Goal: Information Seeking & Learning: Find specific fact

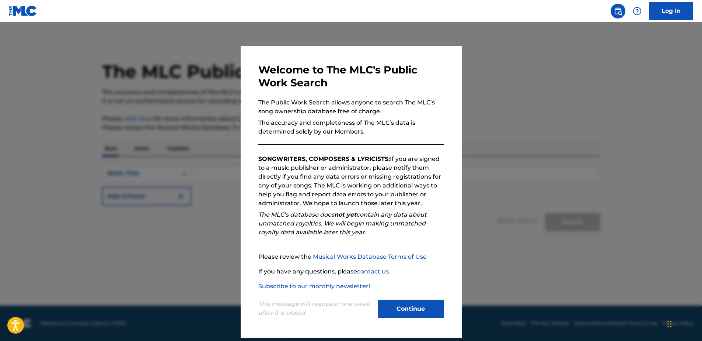
click at [401, 310] on button "Continue" at bounding box center [411, 308] width 66 height 18
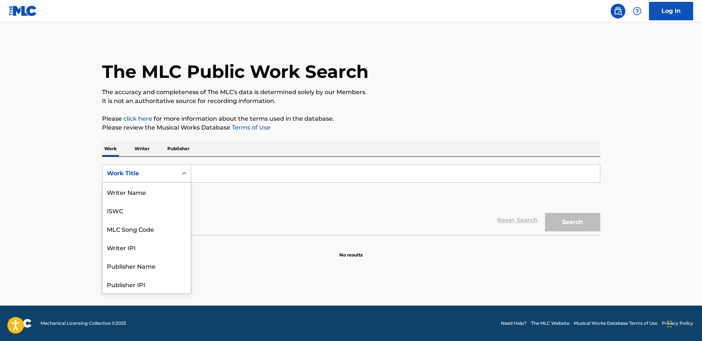
click at [182, 175] on icon "Search Form" at bounding box center [184, 173] width 7 height 7
click at [150, 211] on div "Writer IPI" at bounding box center [146, 210] width 88 height 18
click at [176, 172] on div "Writer IPI" at bounding box center [139, 173] width 75 height 14
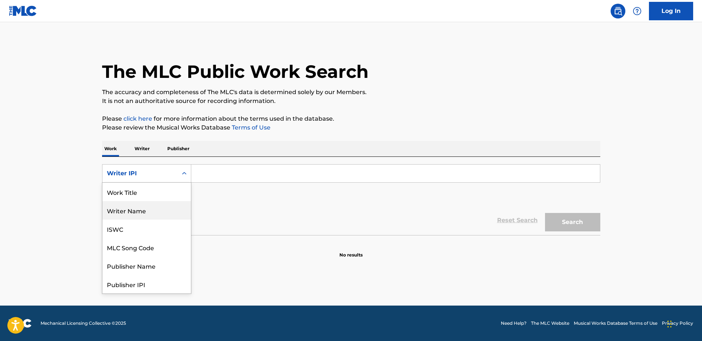
click at [163, 211] on div "Writer Name" at bounding box center [146, 210] width 88 height 18
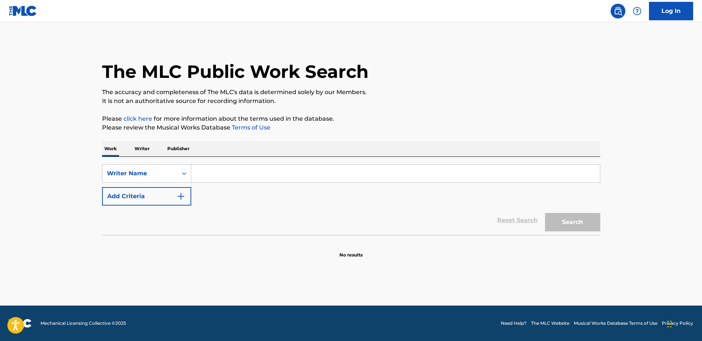
click at [242, 168] on input "Search Form" at bounding box center [395, 173] width 409 height 18
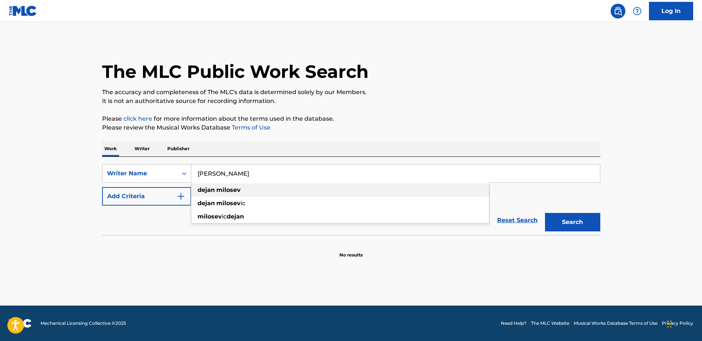
type input "[PERSON_NAME]"
click at [230, 192] on strong "milosev" at bounding box center [228, 189] width 24 height 7
click at [572, 225] on button "Search" at bounding box center [572, 222] width 55 height 18
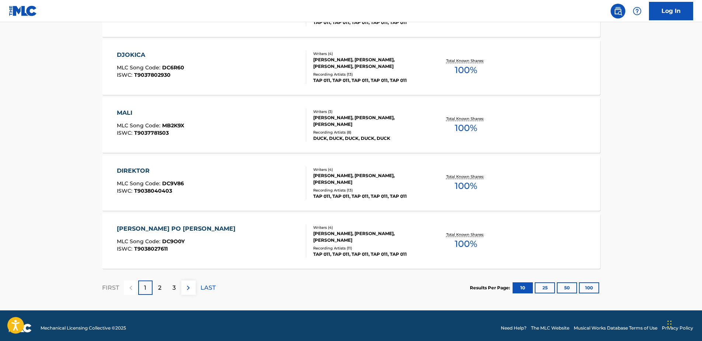
scroll to position [562, 0]
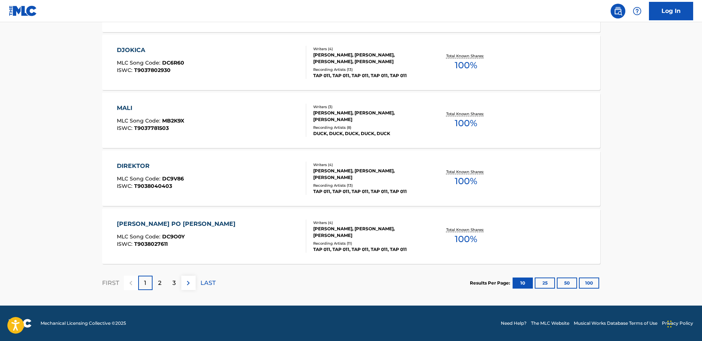
click at [175, 286] on p "3" at bounding box center [173, 282] width 3 height 9
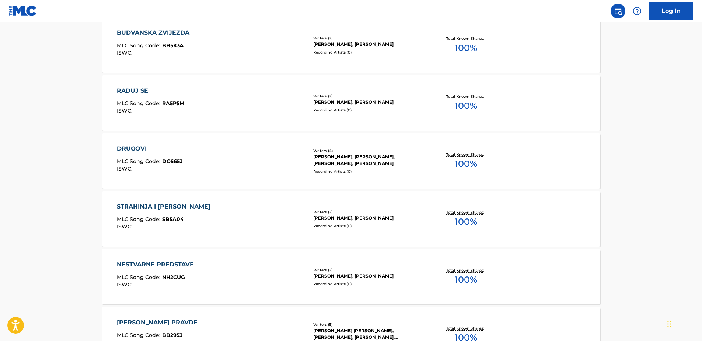
scroll to position [541, 0]
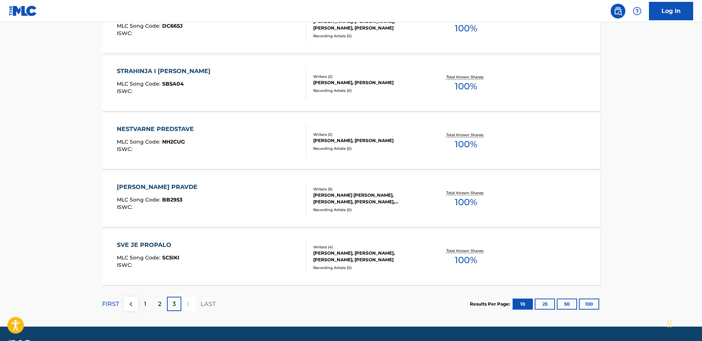
click at [151, 301] on div "1" at bounding box center [145, 303] width 14 height 14
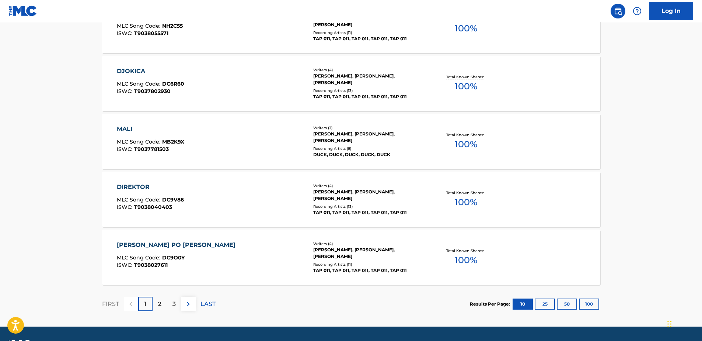
click at [160, 303] on p "2" at bounding box center [159, 303] width 3 height 9
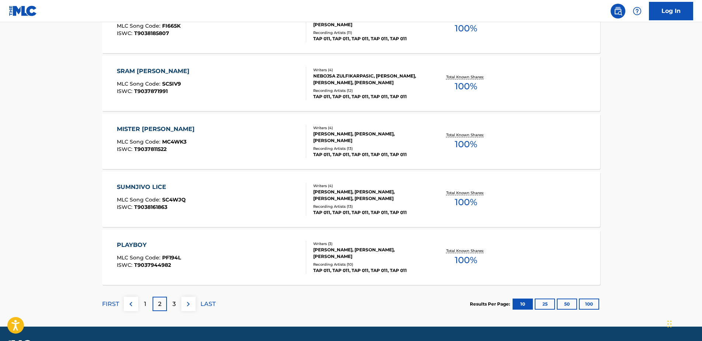
click at [171, 304] on div "3" at bounding box center [174, 303] width 14 height 14
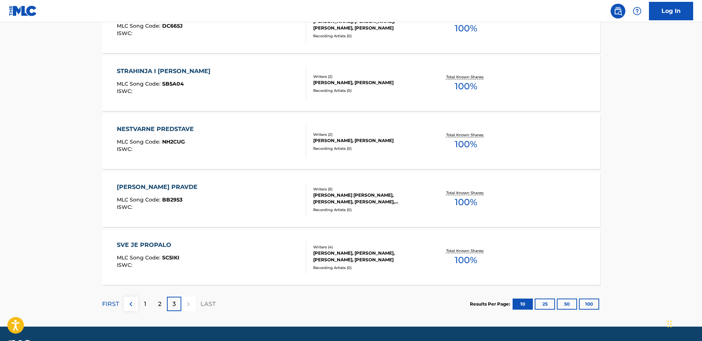
click at [572, 310] on div "Results Per Page: 10 25 50 100" at bounding box center [535, 303] width 130 height 35
click at [570, 299] on button "50" at bounding box center [567, 303] width 20 height 11
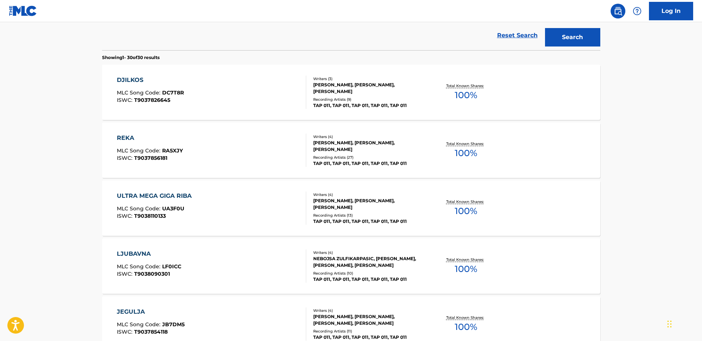
scroll to position [169, 0]
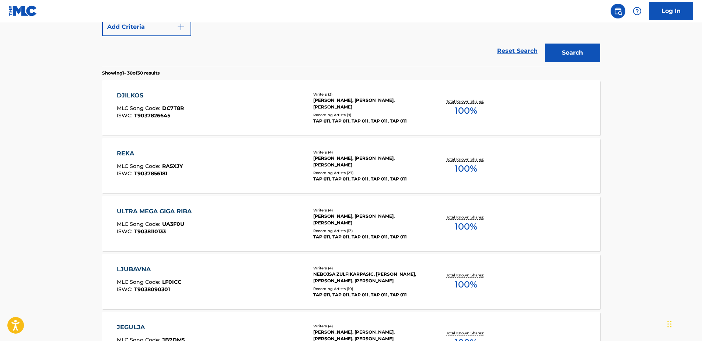
click at [128, 152] on div "REKA" at bounding box center [150, 153] width 66 height 9
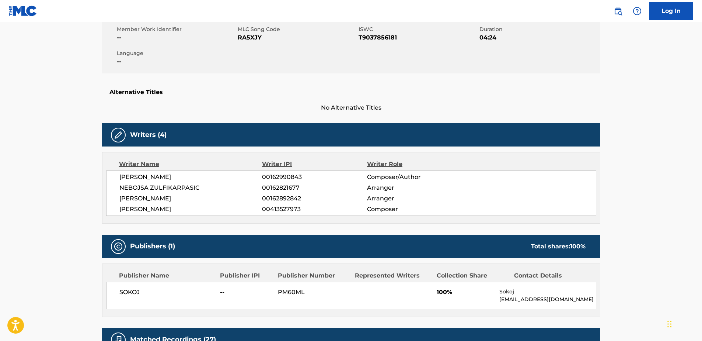
scroll to position [133, 0]
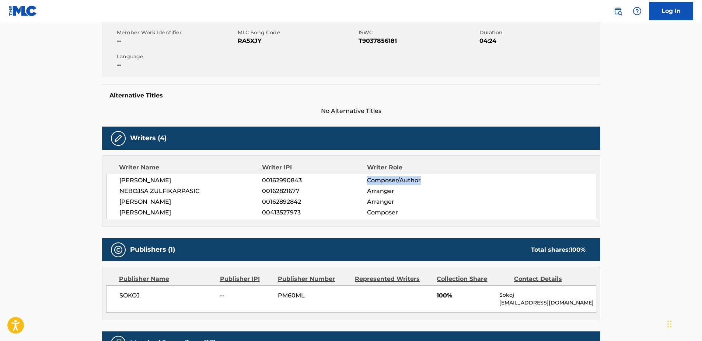
drag, startPoint x: 366, startPoint y: 178, endPoint x: 430, endPoint y: 182, distance: 63.5
click at [430, 182] on div "MILAN R BOJANIC 00162990843 Composer/Author" at bounding box center [357, 180] width 476 height 9
drag, startPoint x: 362, startPoint y: 208, endPoint x: 396, endPoint y: 209, distance: 33.5
click at [396, 209] on div "DEJAN MILOSEV 00413527973 Composer" at bounding box center [357, 212] width 476 height 9
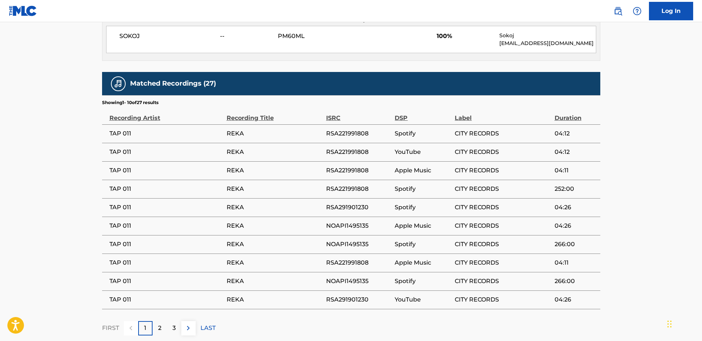
scroll to position [403, 0]
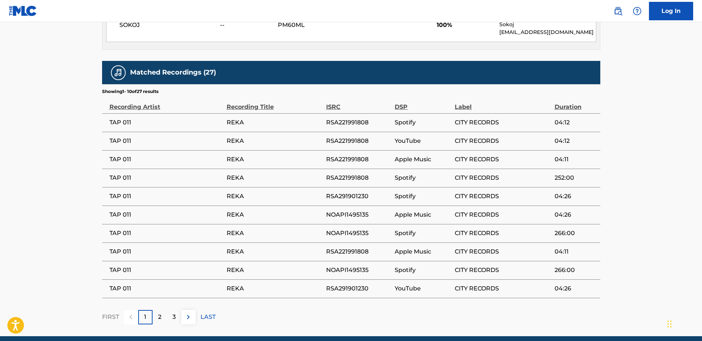
click at [158, 317] on p "2" at bounding box center [159, 316] width 3 height 9
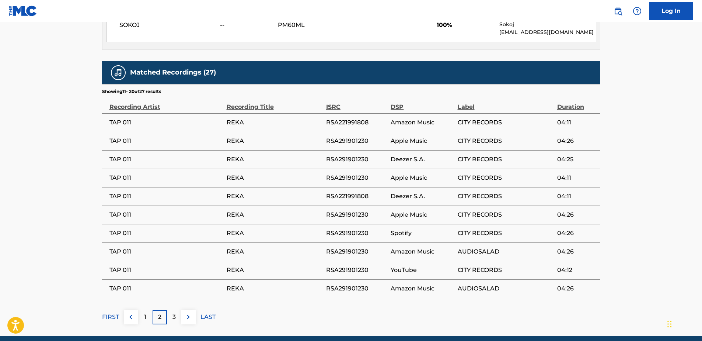
click at [174, 317] on p "3" at bounding box center [173, 316] width 3 height 9
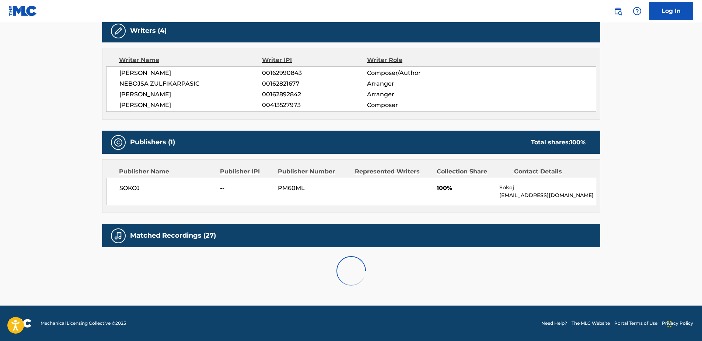
scroll to position [378, 0]
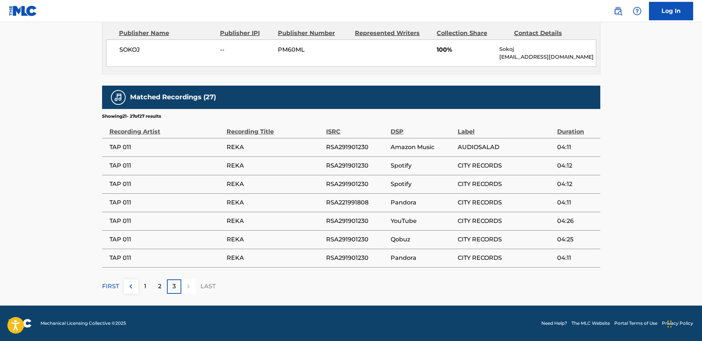
click at [142, 284] on div "1" at bounding box center [145, 286] width 14 height 14
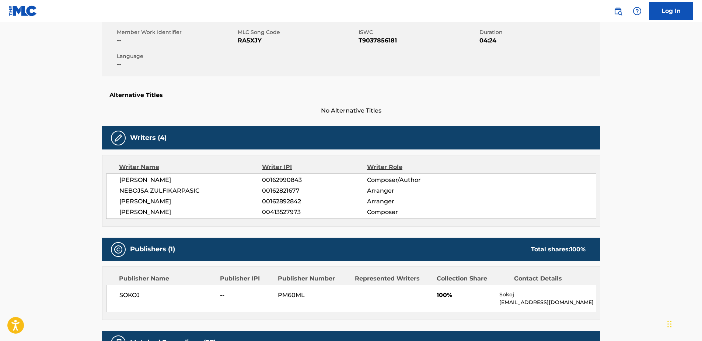
scroll to position [133, 0]
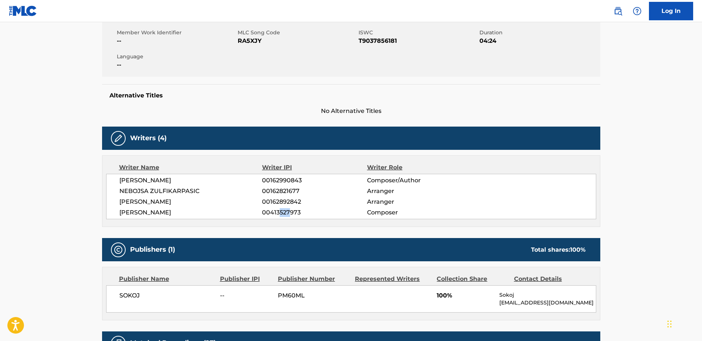
drag, startPoint x: 280, startPoint y: 211, endPoint x: 290, endPoint y: 212, distance: 10.7
click at [290, 212] on span "00413527973" at bounding box center [314, 212] width 105 height 9
drag, startPoint x: 290, startPoint y: 212, endPoint x: 296, endPoint y: 213, distance: 5.4
click at [296, 213] on span "00413527973" at bounding box center [314, 212] width 105 height 9
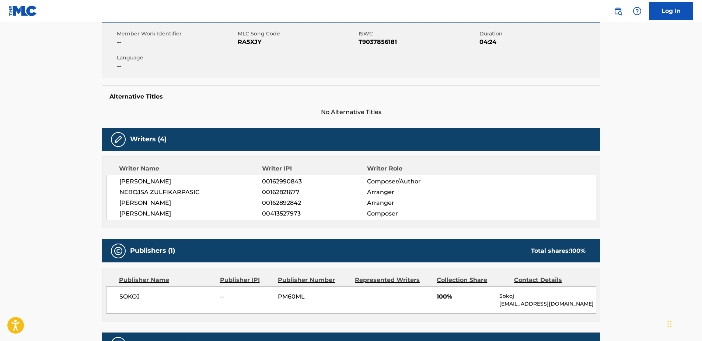
scroll to position [135, 0]
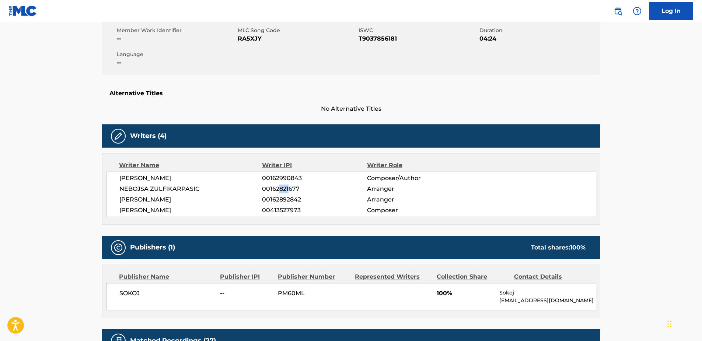
drag, startPoint x: 279, startPoint y: 186, endPoint x: 288, endPoint y: 186, distance: 8.8
click at [288, 186] on span "00162821677" at bounding box center [314, 188] width 105 height 9
drag, startPoint x: 288, startPoint y: 186, endPoint x: 392, endPoint y: 125, distance: 120.6
click at [392, 125] on div "Writers (4)" at bounding box center [351, 135] width 498 height 23
click at [216, 164] on div "Writer Name" at bounding box center [190, 165] width 143 height 9
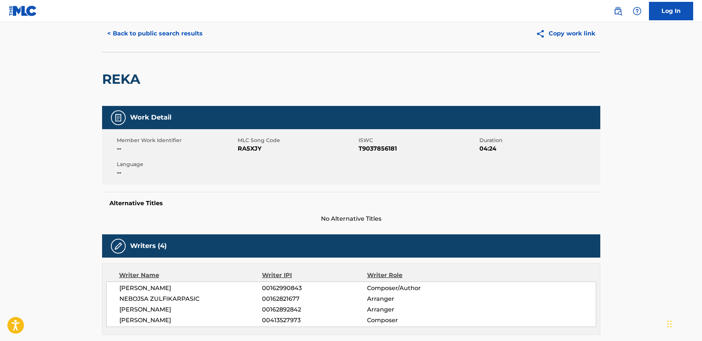
scroll to position [0, 0]
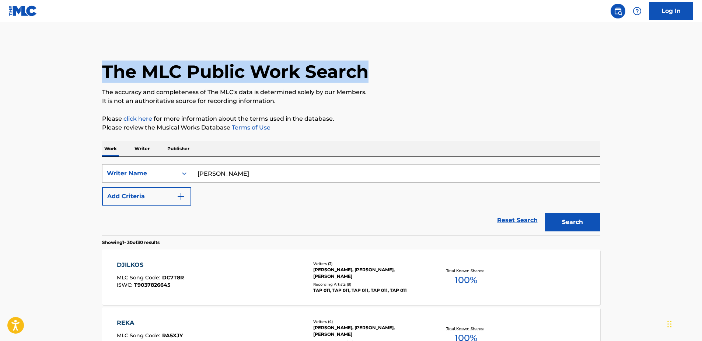
drag, startPoint x: 97, startPoint y: 67, endPoint x: 373, endPoint y: 63, distance: 276.0
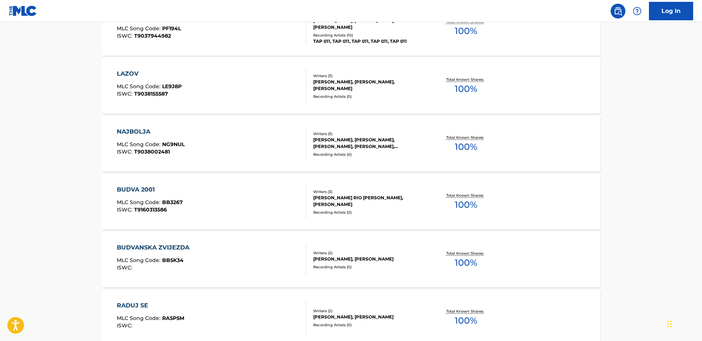
scroll to position [1351, 0]
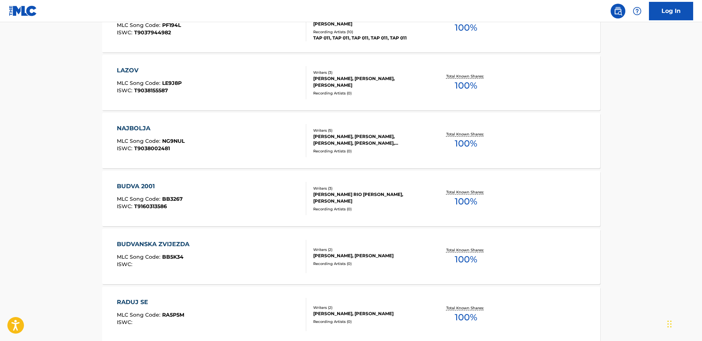
click at [137, 128] on div "NAJBOLJA" at bounding box center [151, 128] width 68 height 9
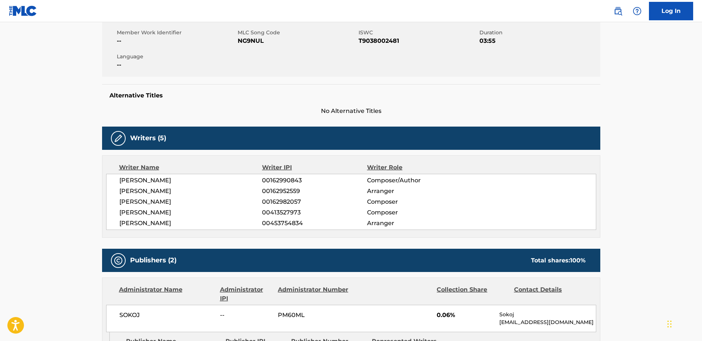
scroll to position [135, 0]
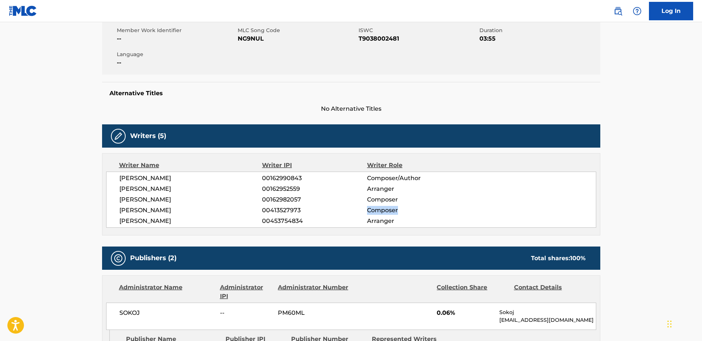
drag, startPoint x: 388, startPoint y: 207, endPoint x: 399, endPoint y: 207, distance: 11.4
click at [399, 207] on span "Composer" at bounding box center [414, 210] width 95 height 9
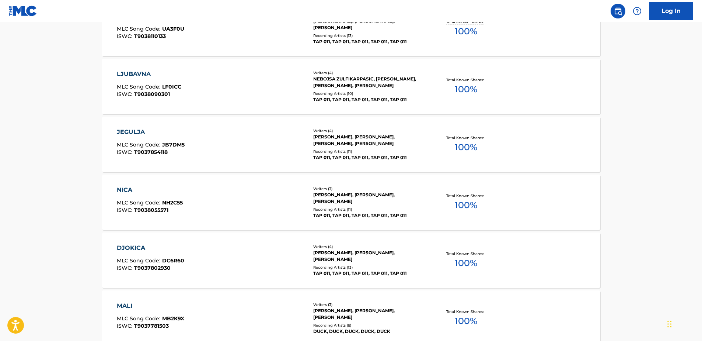
scroll to position [229, 0]
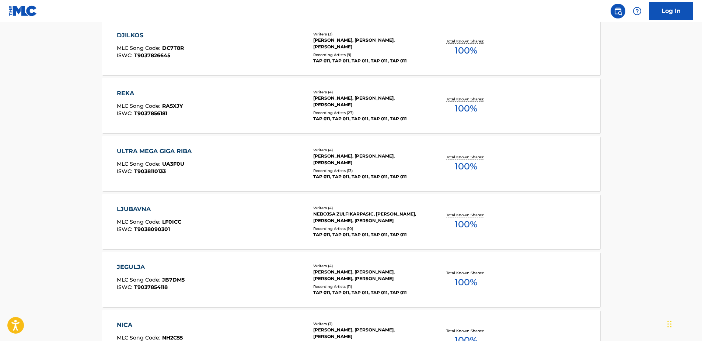
click at [200, 161] on div "ULTRA MEGA GIGA RIBA MLC Song Code : UA3F0U ISWC : T9038110133" at bounding box center [211, 163] width 189 height 33
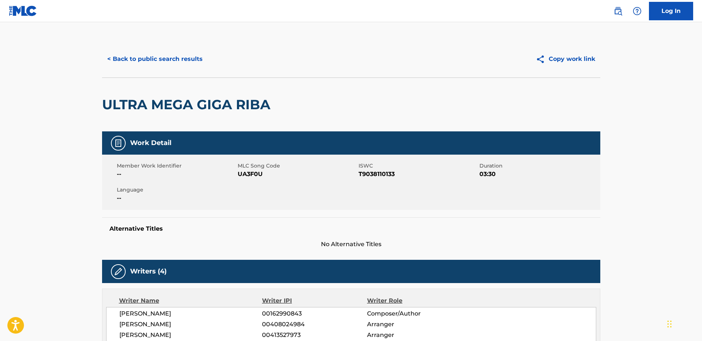
scroll to position [135, 0]
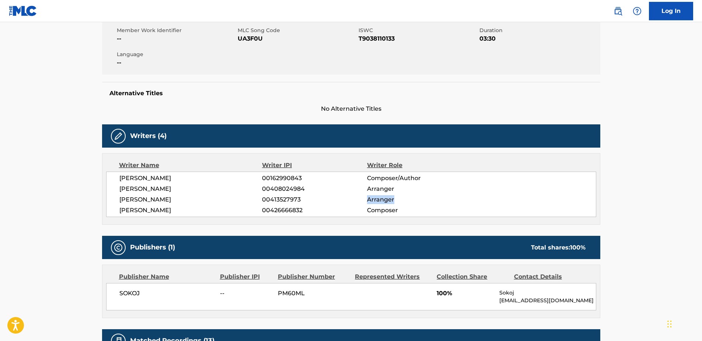
drag, startPoint x: 365, startPoint y: 199, endPoint x: 399, endPoint y: 198, distance: 33.9
click at [399, 198] on div "DEJAN MILOSEV 00413527973 Arranger" at bounding box center [357, 199] width 476 height 9
click at [387, 198] on span "Arranger" at bounding box center [414, 199] width 95 height 9
drag, startPoint x: 262, startPoint y: 197, endPoint x: 301, endPoint y: 197, distance: 38.7
click at [301, 197] on div "DEJAN MILOSEV 00413527973 Arranger" at bounding box center [357, 199] width 476 height 9
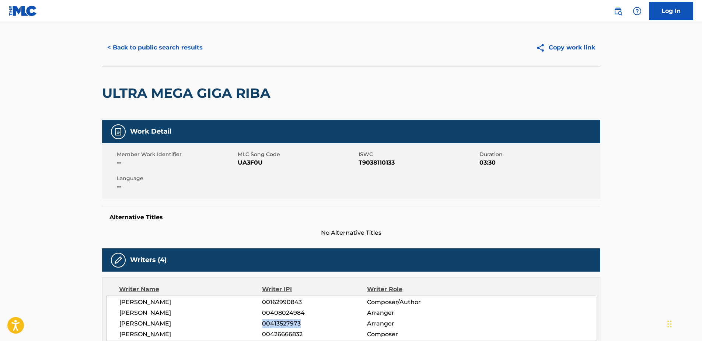
scroll to position [0, 0]
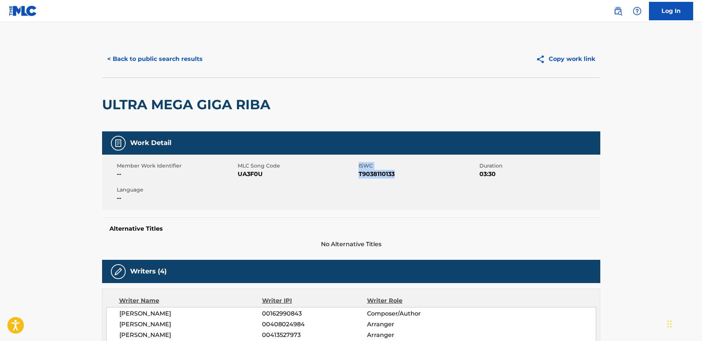
drag, startPoint x: 357, startPoint y: 173, endPoint x: 400, endPoint y: 173, distance: 42.7
click at [400, 173] on div "Member Work Identifier -- MLC Song Code UA3F0U ISWC T9038110133 Duration 03:30 …" at bounding box center [351, 181] width 498 height 55
click at [369, 180] on div "Member Work Identifier -- MLC Song Code UA3F0U ISWC T9038110133 Duration 03:30 …" at bounding box center [351, 181] width 498 height 55
drag, startPoint x: 357, startPoint y: 171, endPoint x: 403, endPoint y: 177, distance: 46.4
click at [403, 177] on div "Member Work Identifier -- MLC Song Code UA3F0U ISWC T9038110133 Duration 03:30 …" at bounding box center [351, 181] width 498 height 55
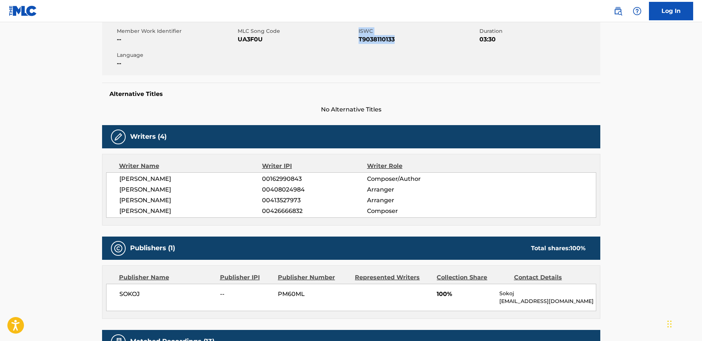
scroll to position [135, 0]
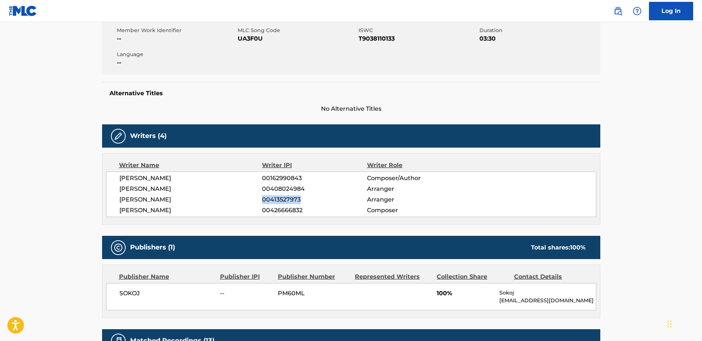
drag, startPoint x: 261, startPoint y: 197, endPoint x: 320, endPoint y: 199, distance: 59.4
click at [320, 199] on div "DEJAN MILOSEV 00413527973 Arranger" at bounding box center [357, 199] width 476 height 9
drag, startPoint x: 320, startPoint y: 199, endPoint x: 401, endPoint y: 201, distance: 80.7
click at [401, 201] on span "Arranger" at bounding box center [414, 199] width 95 height 9
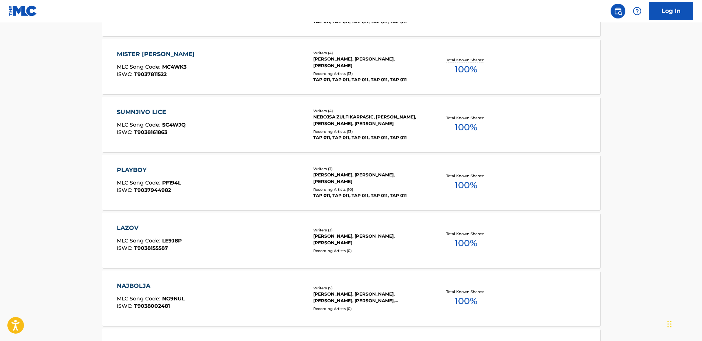
scroll to position [1059, 0]
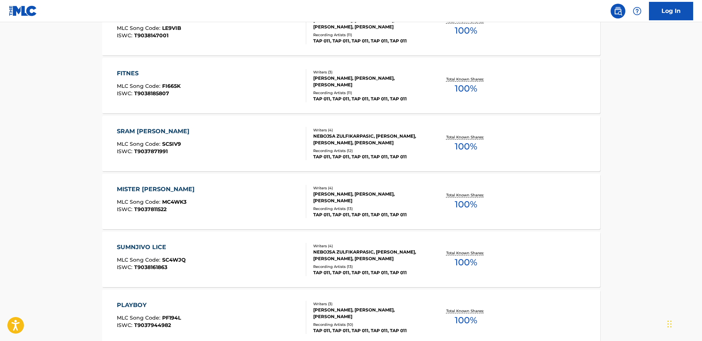
click at [283, 83] on div "FITNES MLC Song Code : FI665K ISWC : T9038185807" at bounding box center [211, 85] width 189 height 33
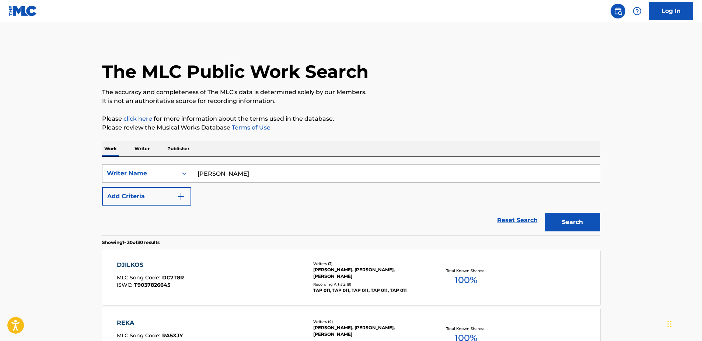
scroll to position [1078, 0]
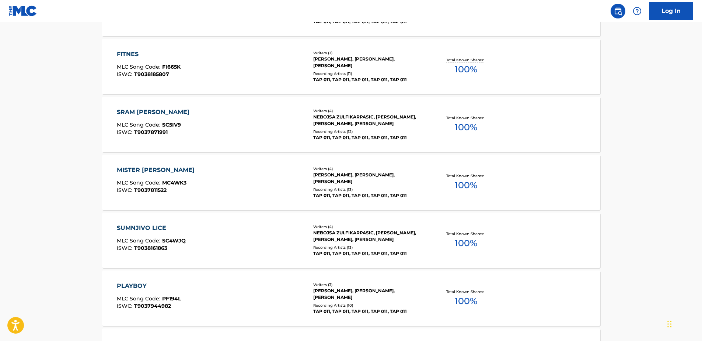
click at [340, 238] on div "NEBOJSA ZULFIKARPASIC, [PERSON_NAME], [PERSON_NAME], [PERSON_NAME]" at bounding box center [368, 235] width 111 height 13
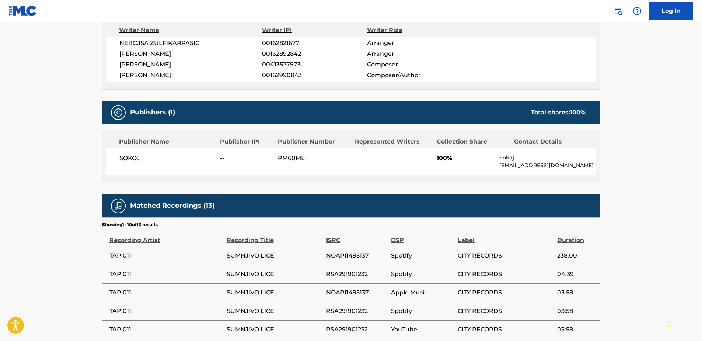
scroll to position [405, 0]
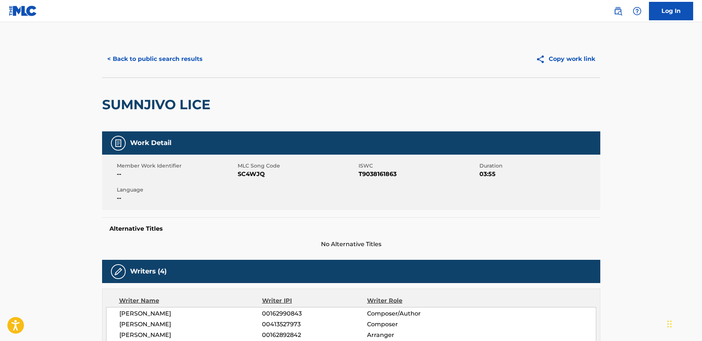
click at [153, 66] on button "< Back to public search results" at bounding box center [155, 59] width 106 height 18
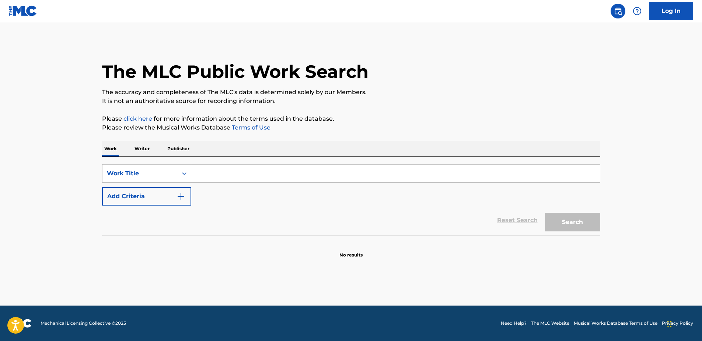
click at [211, 173] on input "Search Form" at bounding box center [395, 173] width 409 height 18
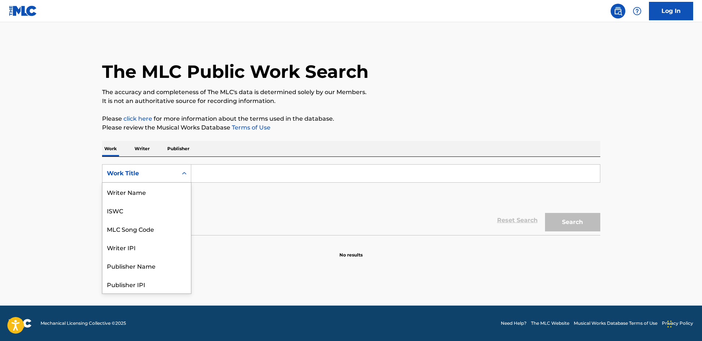
click at [163, 175] on div "Work Title" at bounding box center [140, 173] width 66 height 9
click at [162, 192] on div "Writer Name" at bounding box center [146, 191] width 88 height 18
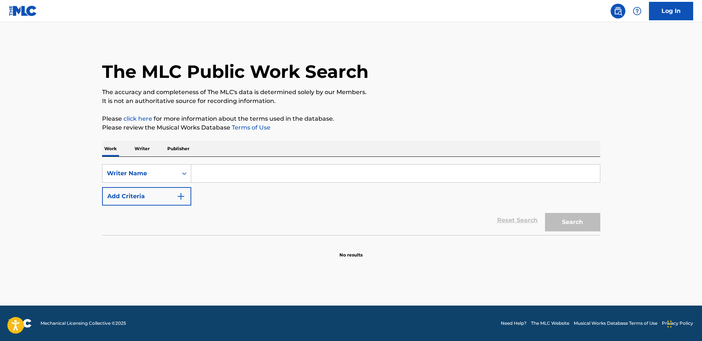
click at [251, 174] on input "Search Form" at bounding box center [395, 173] width 409 height 18
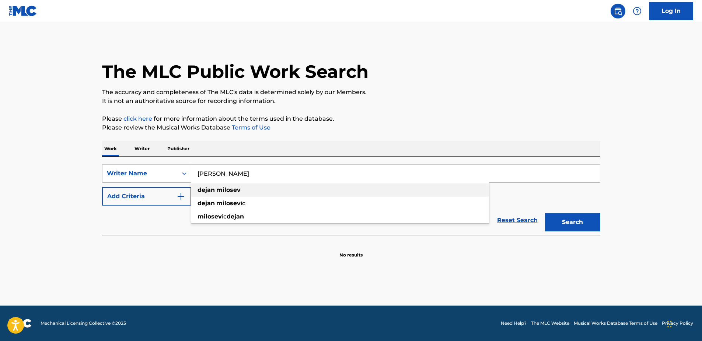
click at [242, 191] on div "[PERSON_NAME]" at bounding box center [340, 189] width 298 height 13
type input "[PERSON_NAME]"
click at [567, 222] on button "Search" at bounding box center [572, 222] width 55 height 18
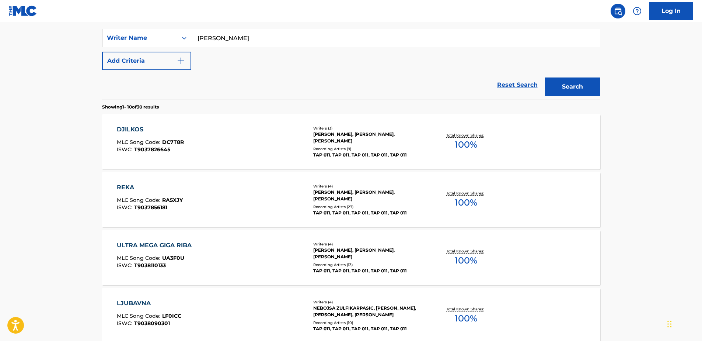
scroll to position [541, 0]
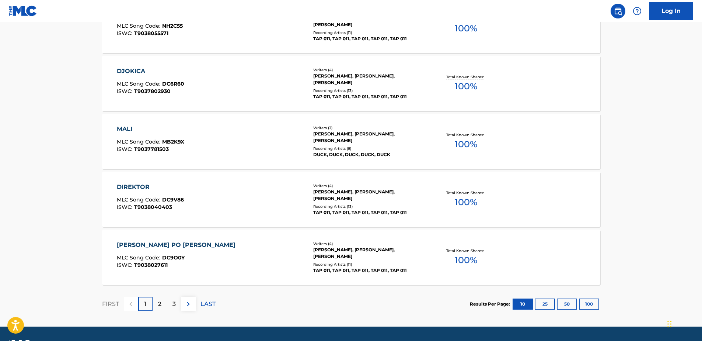
click at [567, 302] on button "50" at bounding box center [567, 303] width 20 height 11
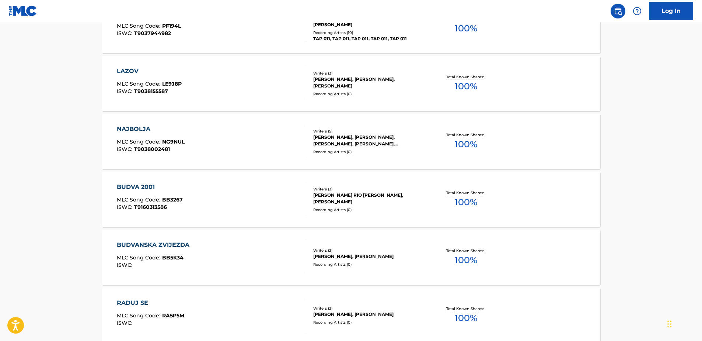
scroll to position [1351, 0]
click at [250, 199] on div "BUDVA 2001 MLC Song Code : BB3267 ISWC : T9160313586" at bounding box center [211, 198] width 189 height 33
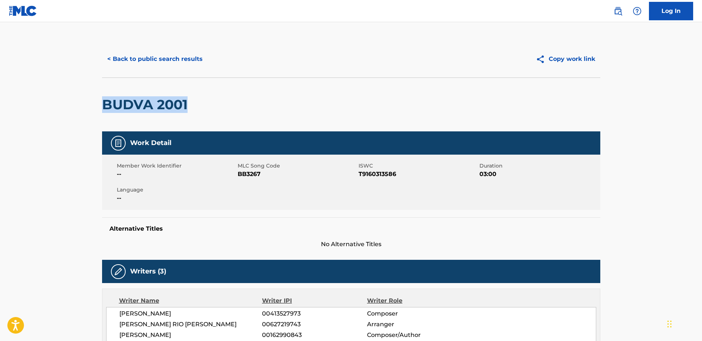
drag, startPoint x: 104, startPoint y: 104, endPoint x: 195, endPoint y: 100, distance: 91.1
click at [195, 100] on div "BUDVA 2001" at bounding box center [351, 104] width 498 height 54
copy h2 "BUDVA 2001"
drag, startPoint x: 356, startPoint y: 174, endPoint x: 398, endPoint y: 172, distance: 42.4
click at [398, 172] on div "Member Work Identifier -- MLC Song Code BB3267 ISWC T9160313586 Duration 03:00 …" at bounding box center [351, 181] width 498 height 55
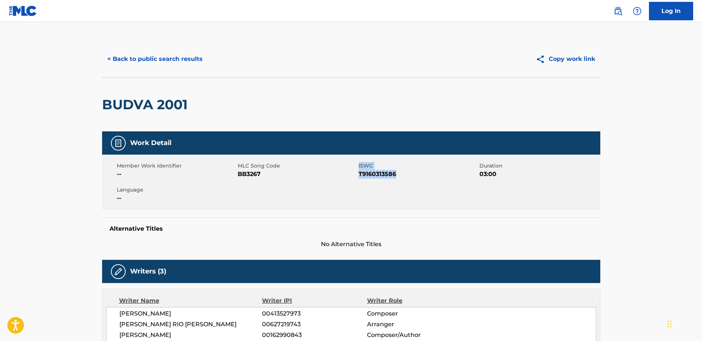
drag, startPoint x: 398, startPoint y: 172, endPoint x: 397, endPoint y: 178, distance: 5.8
click at [397, 178] on span "T9160313586" at bounding box center [418, 174] width 119 height 9
drag, startPoint x: 396, startPoint y: 174, endPoint x: 359, endPoint y: 175, distance: 37.2
click at [359, 175] on span "T9160313586" at bounding box center [418, 174] width 119 height 9
copy span "T9160313586"
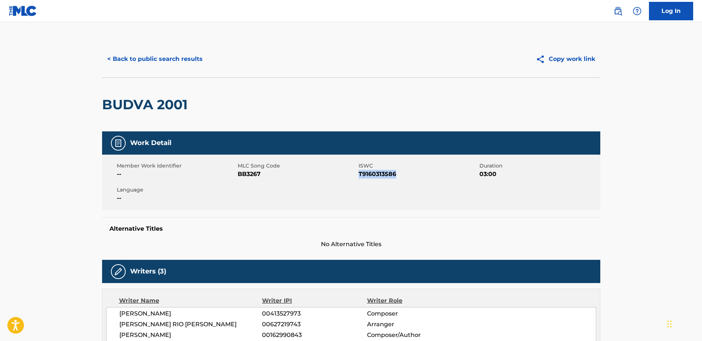
copy span "T9160313586"
drag, startPoint x: 102, startPoint y: 104, endPoint x: 189, endPoint y: 94, distance: 87.9
click at [189, 94] on div "BUDVA 2001" at bounding box center [146, 104] width 89 height 53
copy h2 "BUDVA 2001"
drag, startPoint x: 360, startPoint y: 171, endPoint x: 398, endPoint y: 171, distance: 38.3
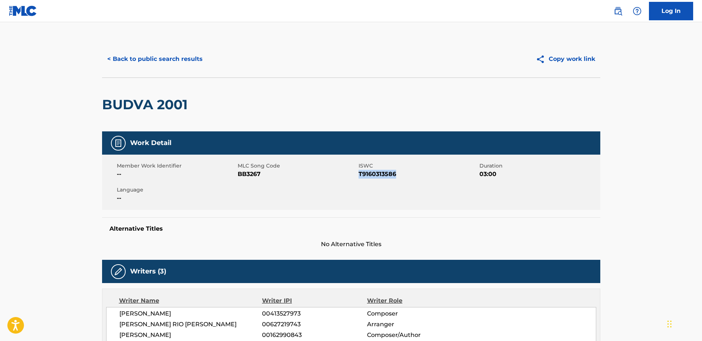
click at [398, 171] on span "T9160313586" at bounding box center [418, 174] width 119 height 9
copy span "T9160313586"
click at [298, 144] on div "Work Detail" at bounding box center [351, 142] width 498 height 23
drag, startPoint x: 359, startPoint y: 165, endPoint x: 397, endPoint y: 174, distance: 39.5
click at [397, 174] on div "ISWC T9160313586" at bounding box center [419, 170] width 121 height 17
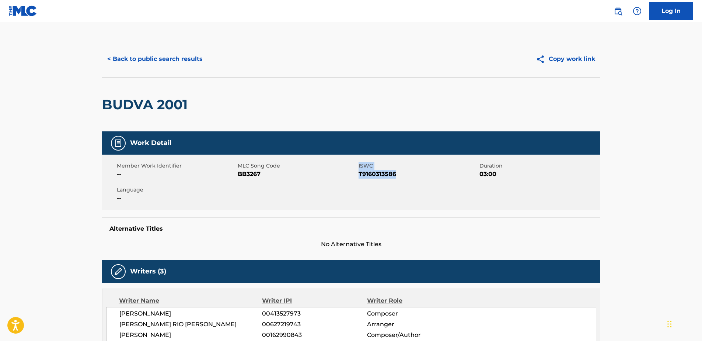
drag, startPoint x: 397, startPoint y: 174, endPoint x: 390, endPoint y: 174, distance: 7.7
click at [416, 170] on span "T9160313586" at bounding box center [418, 174] width 119 height 9
drag, startPoint x: 359, startPoint y: 174, endPoint x: 395, endPoint y: 173, distance: 36.1
click at [395, 173] on div "Member Work Identifier -- MLC Song Code BB3267 ISWC T9160313586 Duration 03:00 …" at bounding box center [351, 181] width 498 height 55
drag, startPoint x: 395, startPoint y: 173, endPoint x: 395, endPoint y: 179, distance: 6.3
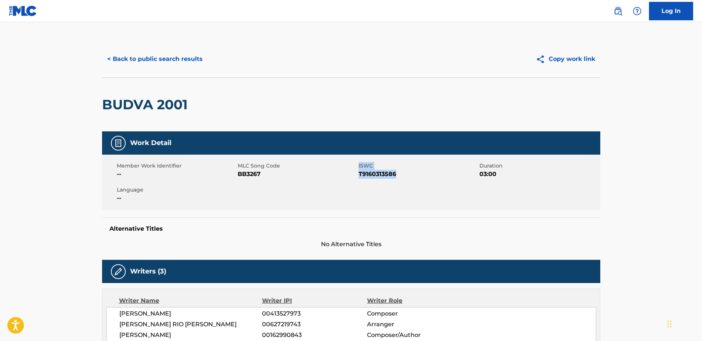
click at [395, 179] on div "Member Work Identifier -- MLC Song Code BB3267 ISWC T9160313586 Duration 03:00 …" at bounding box center [351, 181] width 498 height 55
drag, startPoint x: 395, startPoint y: 173, endPoint x: 359, endPoint y: 174, distance: 36.5
click at [359, 174] on span "T9160313586" at bounding box center [418, 174] width 119 height 9
copy span "T9160313586"
drag, startPoint x: 103, startPoint y: 103, endPoint x: 193, endPoint y: 101, distance: 90.3
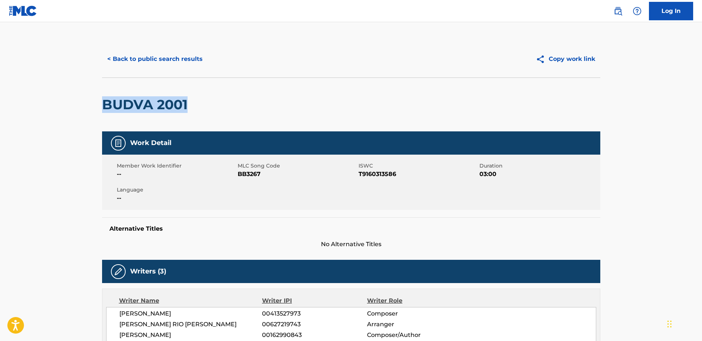
click at [193, 101] on div "BUDVA 2001" at bounding box center [351, 104] width 498 height 54
drag, startPoint x: 193, startPoint y: 101, endPoint x: 177, endPoint y: 104, distance: 16.8
copy h2 "BUDVA 2001"
click at [119, 63] on button "< Back to public search results" at bounding box center [155, 59] width 106 height 18
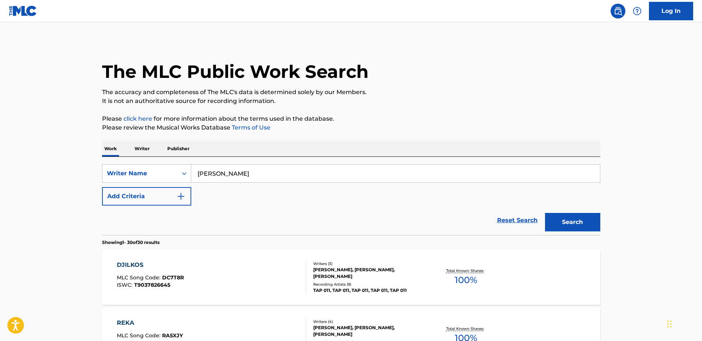
scroll to position [1370, 0]
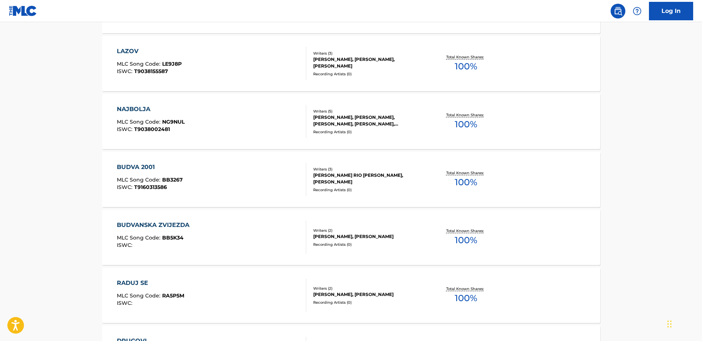
click at [226, 66] on div "LAZOV MLC Song Code : LE9J8P ISWC : T9038155587" at bounding box center [211, 63] width 189 height 33
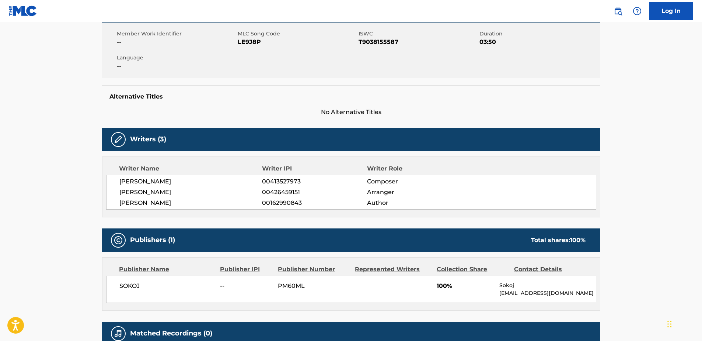
scroll to position [135, 0]
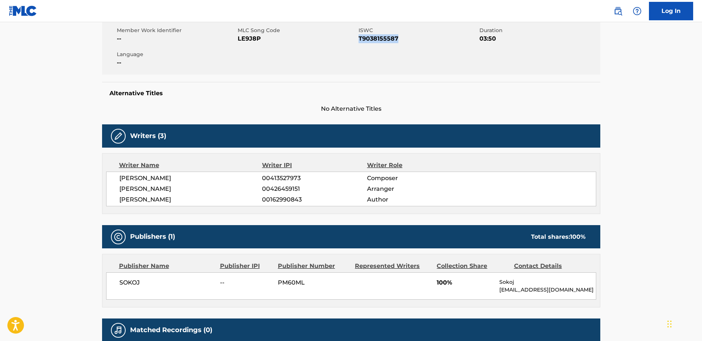
drag, startPoint x: 358, startPoint y: 38, endPoint x: 402, endPoint y: 43, distance: 44.5
click at [402, 43] on div "Member Work Identifier -- MLC Song Code LE9J8P ISWC T9038155587 Duration 03:50 …" at bounding box center [351, 46] width 498 height 55
drag, startPoint x: 402, startPoint y: 43, endPoint x: 390, endPoint y: 38, distance: 13.9
copy span "T9038155587"
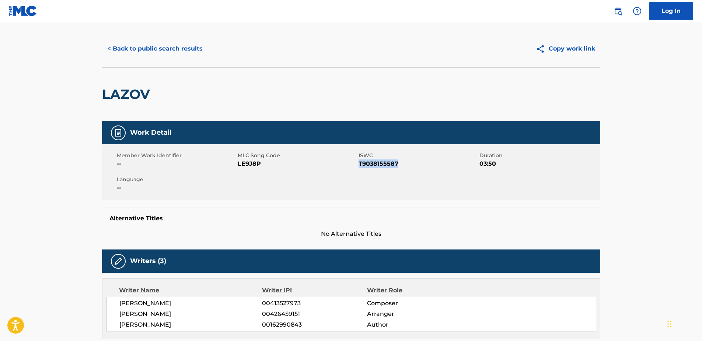
scroll to position [0, 0]
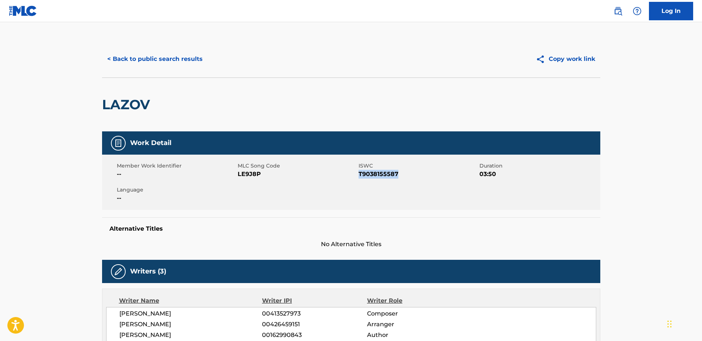
click at [151, 51] on button "< Back to public search results" at bounding box center [155, 59] width 106 height 18
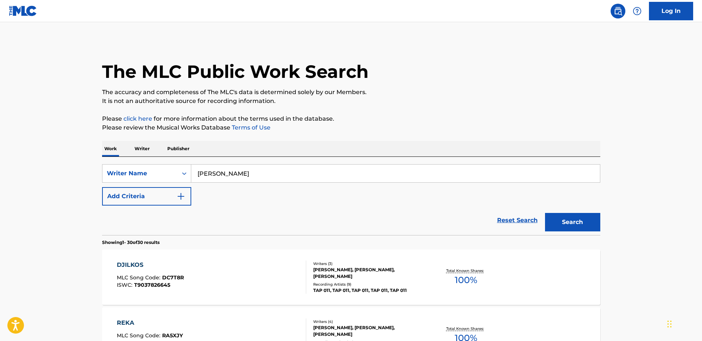
click at [143, 151] on p "Writer" at bounding box center [142, 148] width 20 height 15
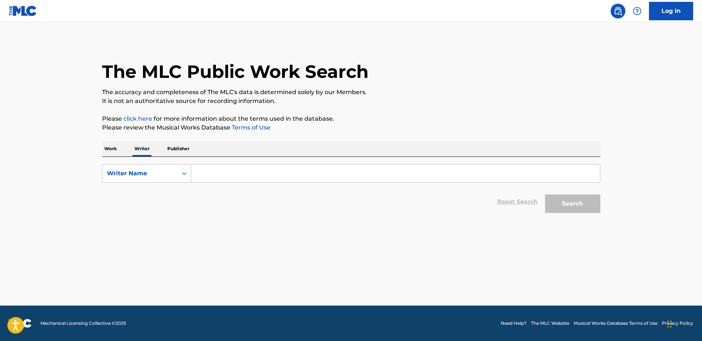
click at [240, 170] on input "Search Form" at bounding box center [395, 173] width 409 height 18
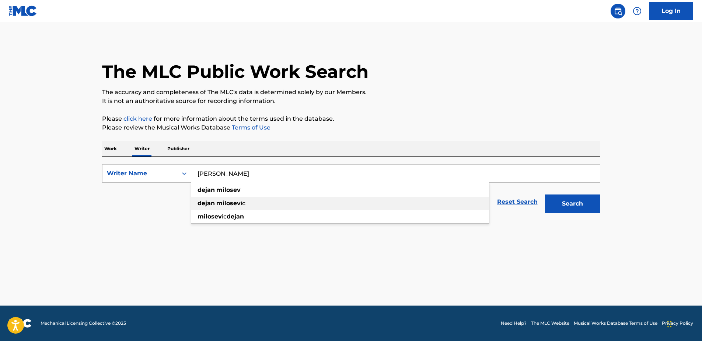
click at [253, 200] on div "[PERSON_NAME] ic" at bounding box center [340, 202] width 298 height 13
click at [579, 207] on button "Search" at bounding box center [572, 203] width 55 height 18
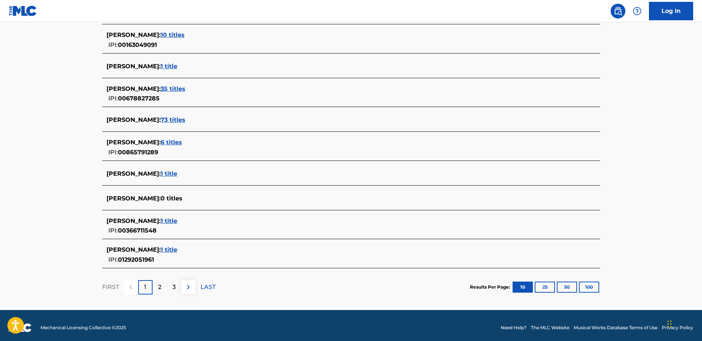
scroll to position [230, 0]
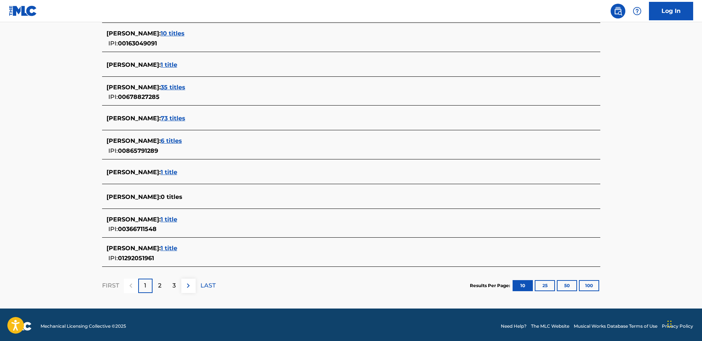
click at [562, 289] on button "50" at bounding box center [567, 285] width 20 height 11
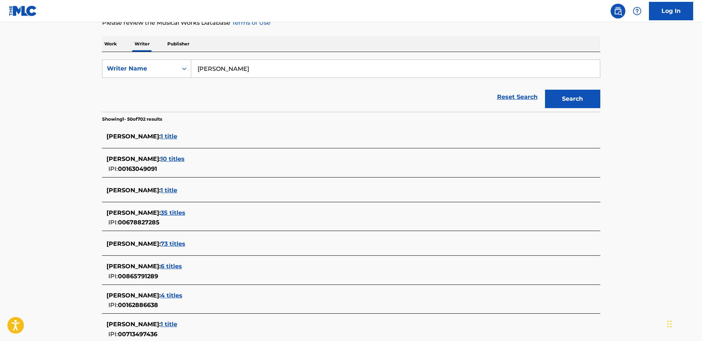
scroll to position [70, 0]
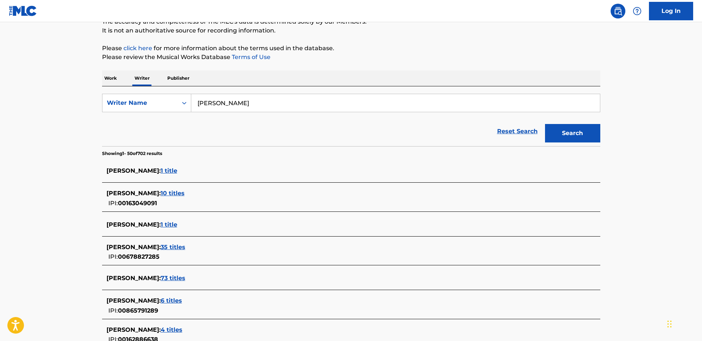
drag, startPoint x: 238, startPoint y: 101, endPoint x: 270, endPoint y: 102, distance: 32.1
click at [270, 102] on input "[PERSON_NAME]" at bounding box center [395, 103] width 409 height 18
type input "[PERSON_NAME]"
click at [545, 124] on button "Search" at bounding box center [572, 133] width 55 height 18
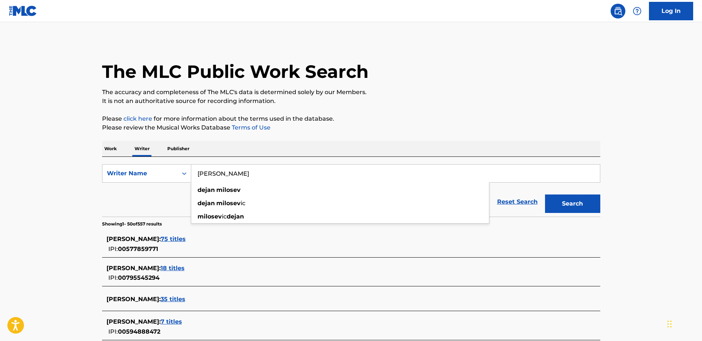
click at [446, 260] on div "[PERSON_NAME] : 18 titles IPI: 00795545294" at bounding box center [351, 273] width 498 height 26
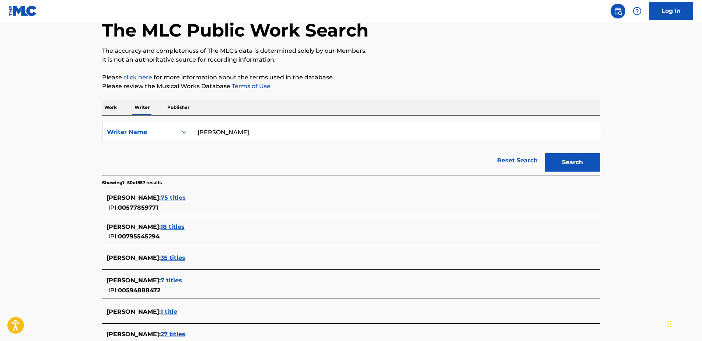
scroll to position [135, 0]
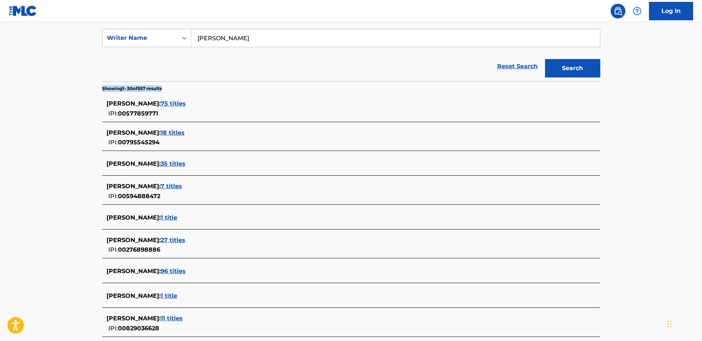
drag, startPoint x: 701, startPoint y: 58, endPoint x: 705, endPoint y: 86, distance: 27.9
click at [702, 86] on html "Accessibility Screen-Reader Guide, Feedback, and Issue Reporting | New window L…" at bounding box center [351, 35] width 702 height 341
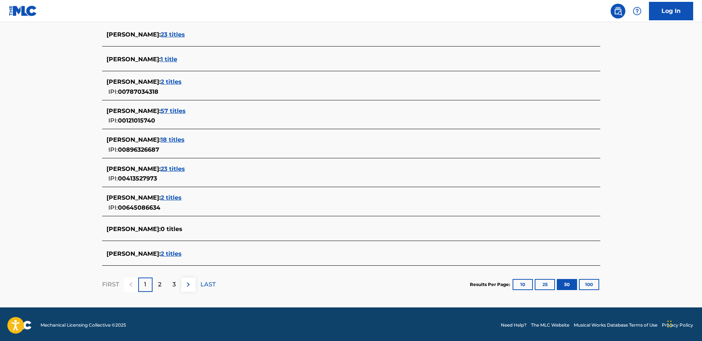
scroll to position [1305, 0]
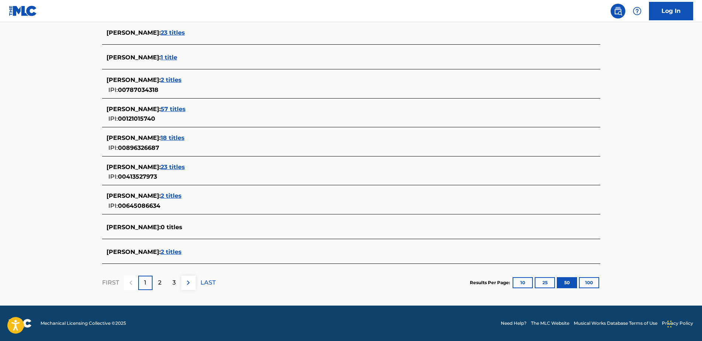
click at [162, 285] on div "2" at bounding box center [160, 282] width 14 height 14
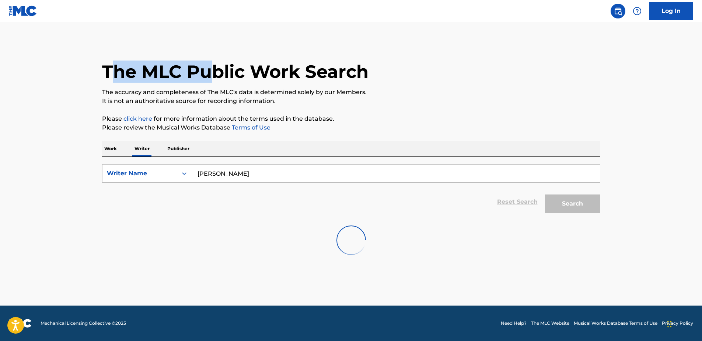
drag, startPoint x: 141, startPoint y: 65, endPoint x: 213, endPoint y: 63, distance: 71.9
click at [213, 63] on h1 "The MLC Public Work Search" at bounding box center [235, 71] width 266 height 22
click at [124, 67] on h1 "The MLC Public Work Search" at bounding box center [235, 71] width 266 height 22
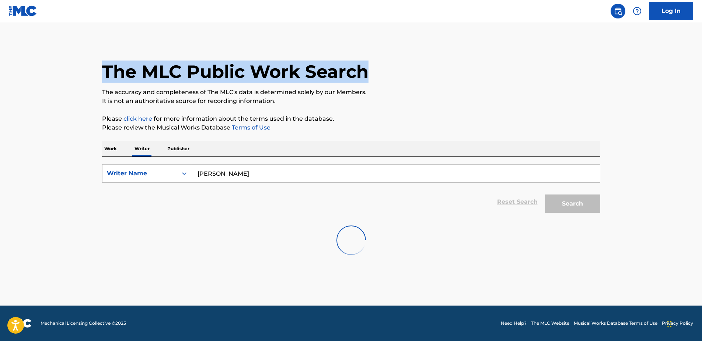
drag, startPoint x: 100, startPoint y: 69, endPoint x: 367, endPoint y: 68, distance: 266.8
click at [367, 68] on div "The MLC Public Work Search The accuracy and completeness of The MLC's data is d…" at bounding box center [351, 152] width 516 height 223
